Goal: Entertainment & Leisure: Consume media (video, audio)

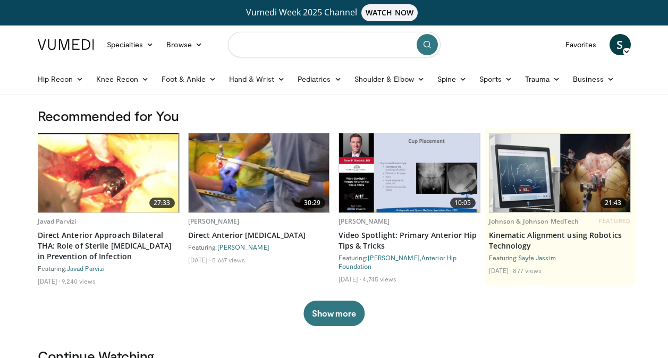
click at [286, 45] on input "Search topics, interventions" at bounding box center [334, 45] width 213 height 26
type input "**********"
click at [424, 46] on icon "submit" at bounding box center [427, 44] width 9 height 9
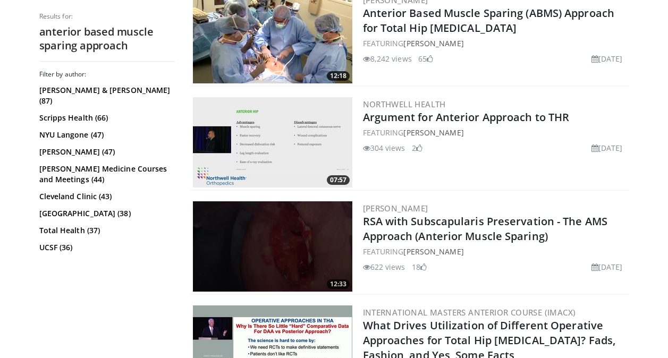
scroll to position [372, 0]
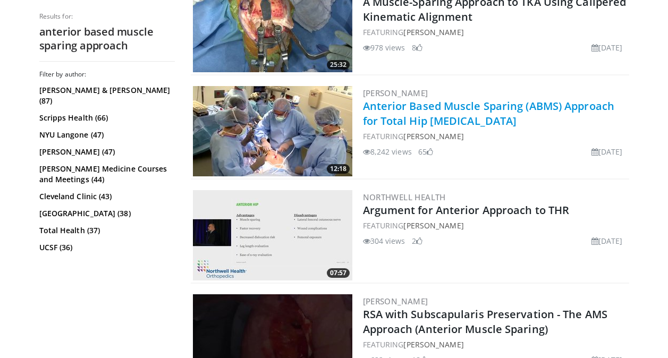
click at [443, 116] on link "Anterior Based Muscle Sparing (ABMS) Approach for Total Hip [MEDICAL_DATA]" at bounding box center [489, 113] width 252 height 29
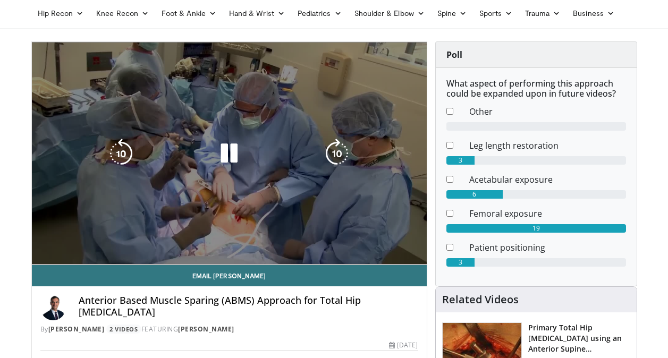
scroll to position [53, 0]
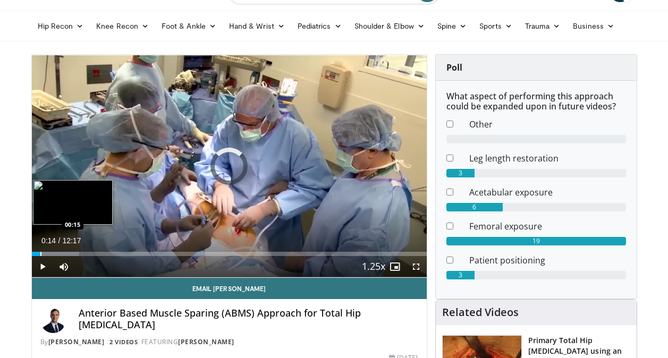
click at [40, 254] on div "Progress Bar" at bounding box center [40, 254] width 1 height 4
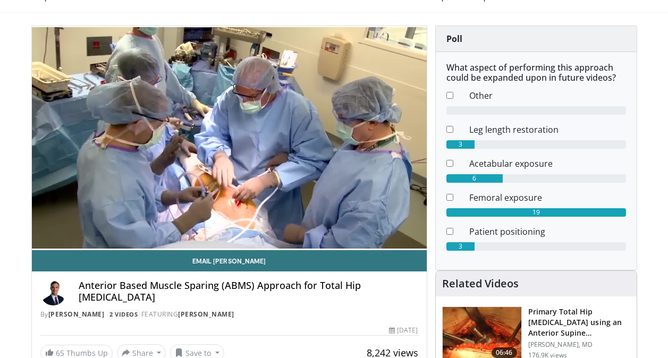
scroll to position [0, 0]
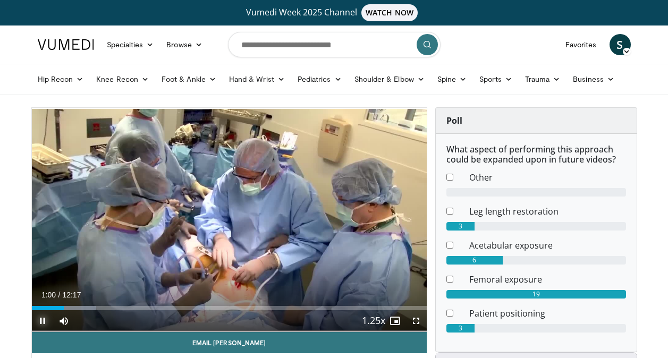
click at [39, 324] on span "Video Player" at bounding box center [42, 320] width 21 height 21
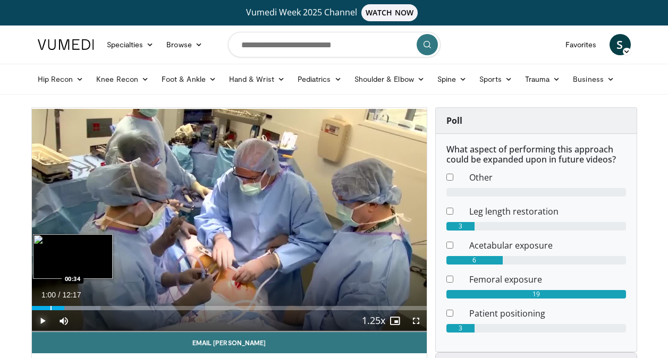
click at [52, 304] on div "Loaded : 17.48% 01:00 00:34" at bounding box center [229, 305] width 395 height 10
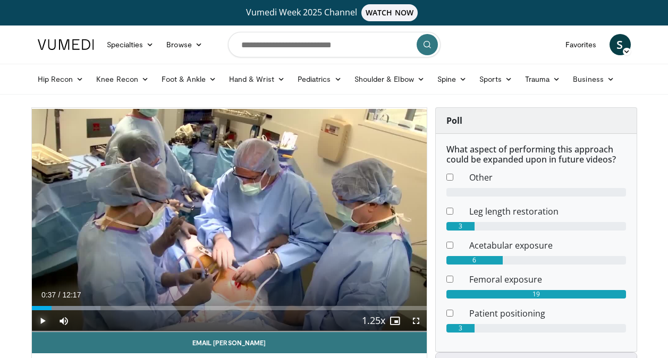
click at [38, 317] on span "Video Player" at bounding box center [42, 320] width 21 height 21
